Goal: Task Accomplishment & Management: Complete application form

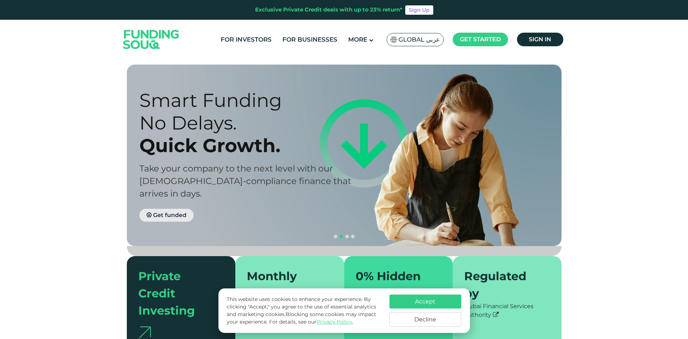
click at [162, 212] on span "Get funded" at bounding box center [169, 215] width 33 height 7
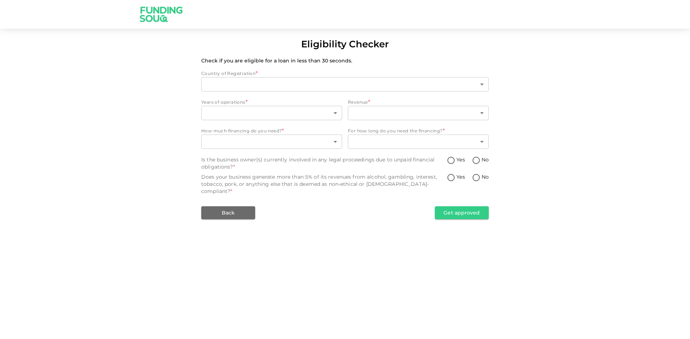
type input "1"
